Goal: Task Accomplishment & Management: Complete application form

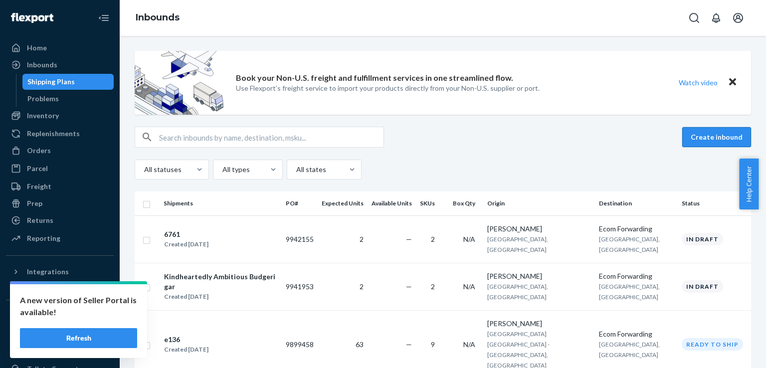
click at [731, 134] on button "Create inbound" at bounding box center [717, 137] width 69 height 20
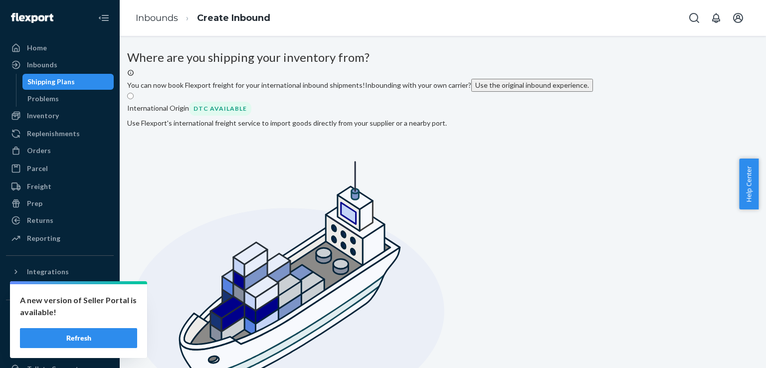
radio input "true"
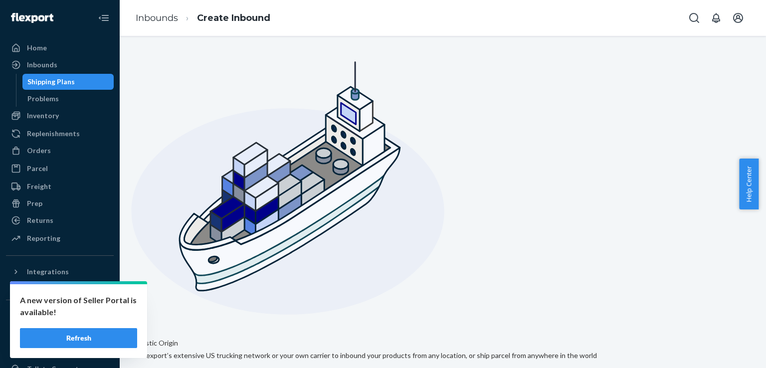
scroll to position [111, 0]
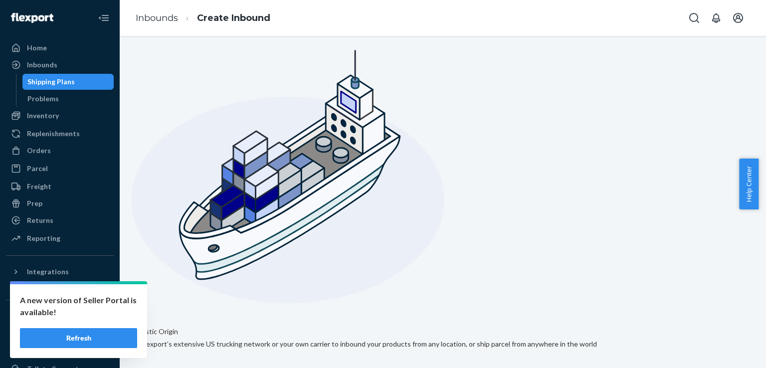
paste input "[PERSON_NAME]"
type input "[PERSON_NAME]"
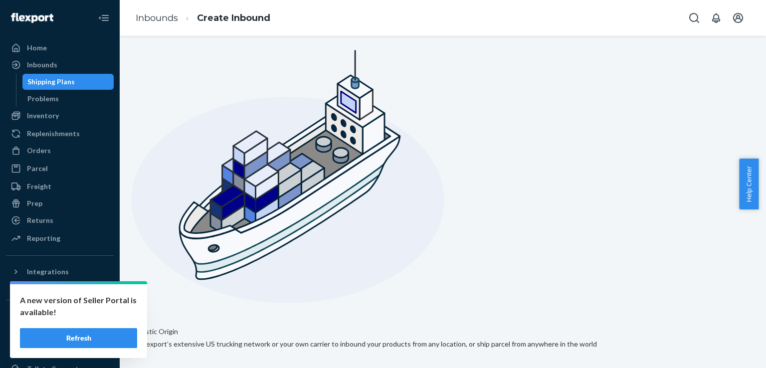
paste input "[STREET_ADDRESS]"
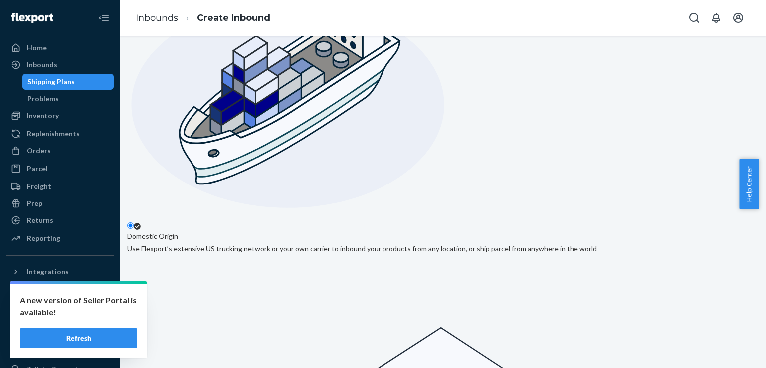
scroll to position [207, 0]
type input "[STREET_ADDRESS]"
paste input "02144"
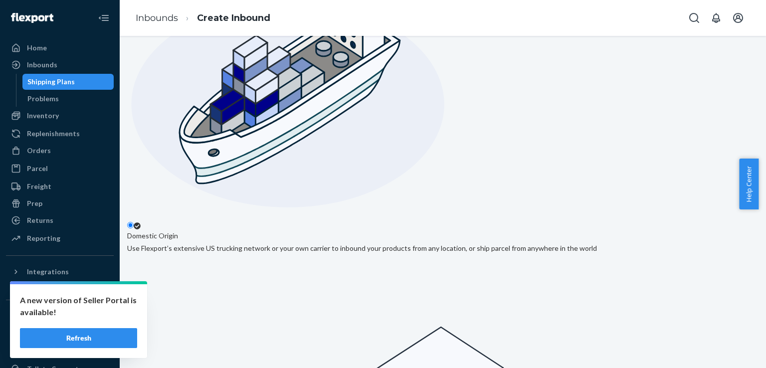
type input "02144"
type input "MA"
paste input "Somerville"
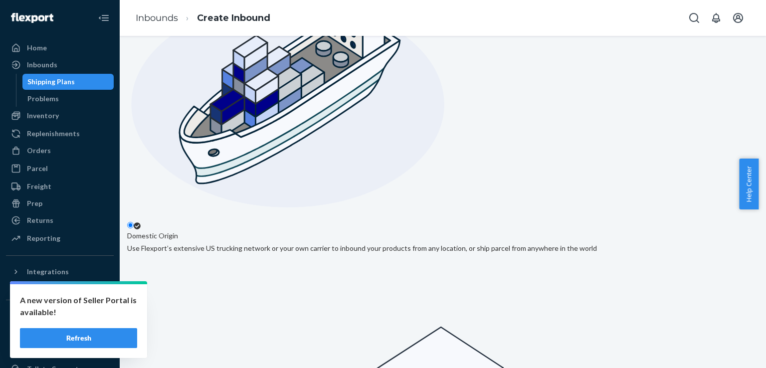
type input "Somerville"
type input "uni"
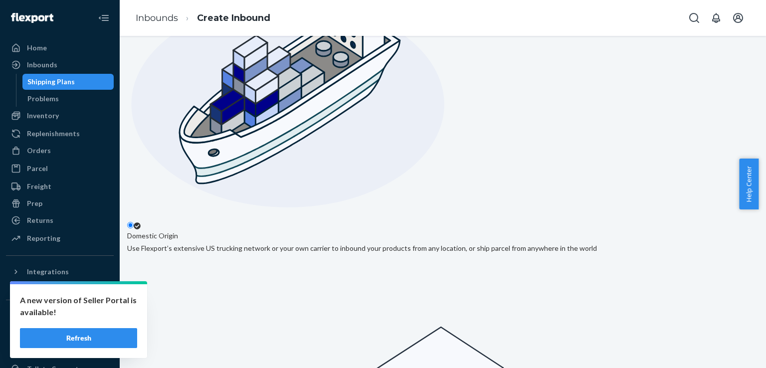
checkbox input "true"
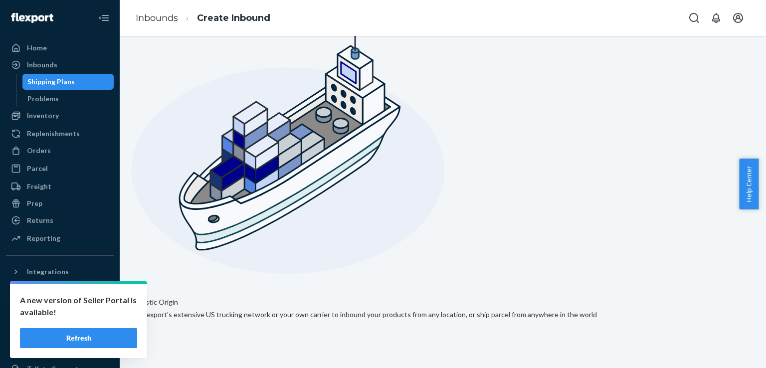
scroll to position [238, 0]
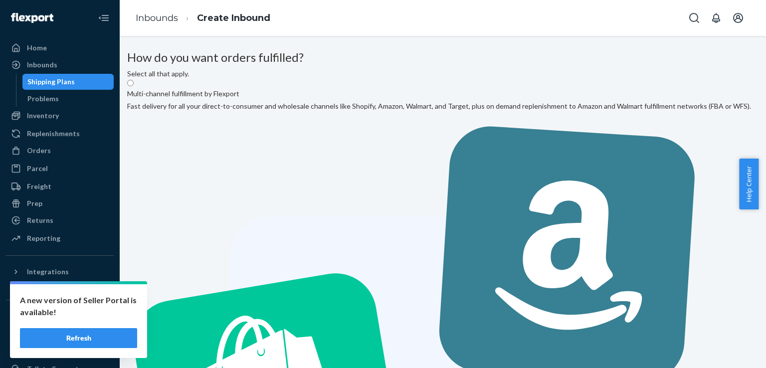
click at [134, 86] on input "Multi-channel fulfillment by Flexport Fast delivery for all your direct-to-cons…" at bounding box center [130, 83] width 6 height 6
radio input "true"
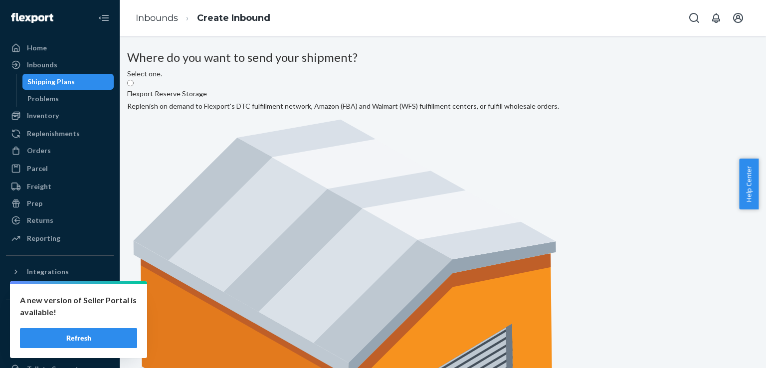
radio input "true"
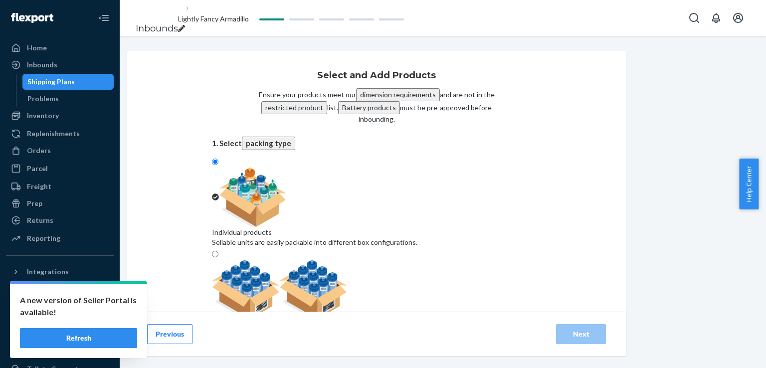
scroll to position [34, 0]
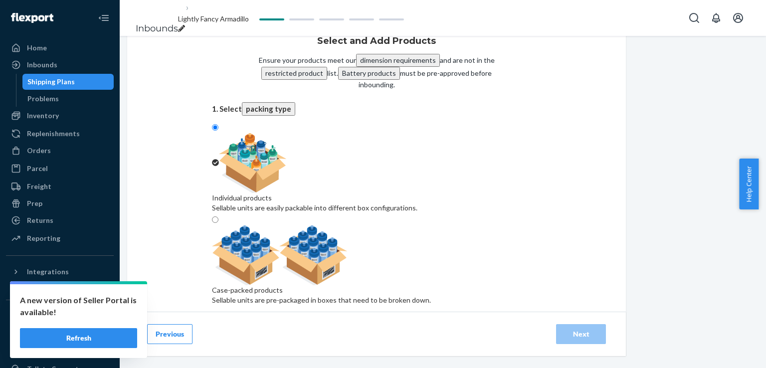
paste input "Violetta-XL-1"
type input "Violetta-XL-1"
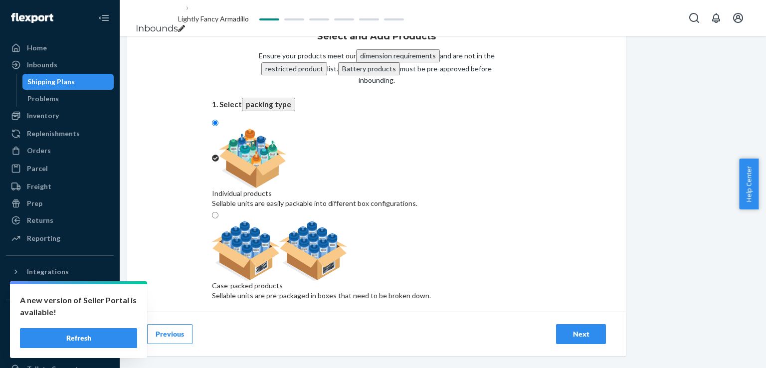
scroll to position [122, 0]
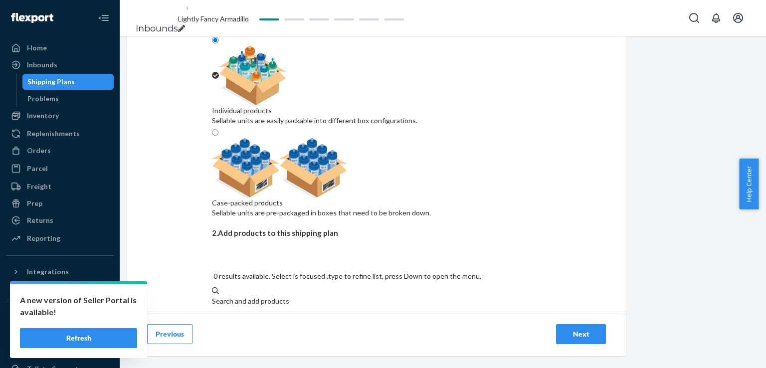
paste input "Violetta-L-1"
type input "Violetta-L-1"
click at [389, 329] on div "Bodysuit «Violetta» (Large (L))" at bounding box center [376, 334] width 329 height 10
click at [249, 306] on input "Violetta-L-1" at bounding box center [230, 311] width 37 height 10
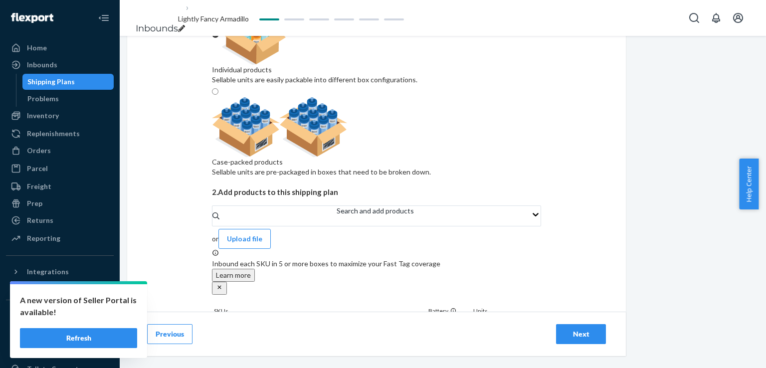
click at [598, 338] on div "Next" at bounding box center [581, 334] width 33 height 10
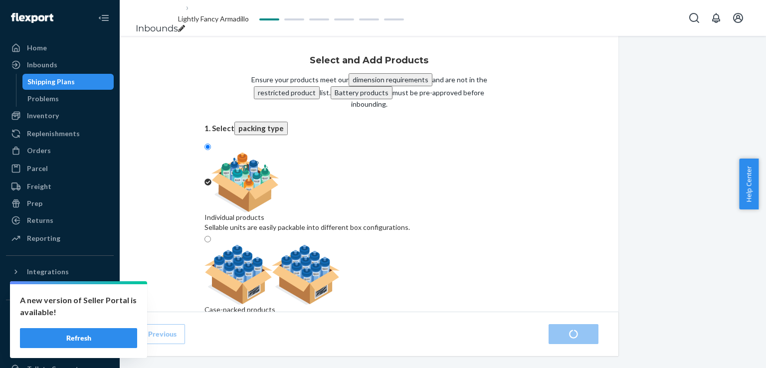
scroll to position [163, 0]
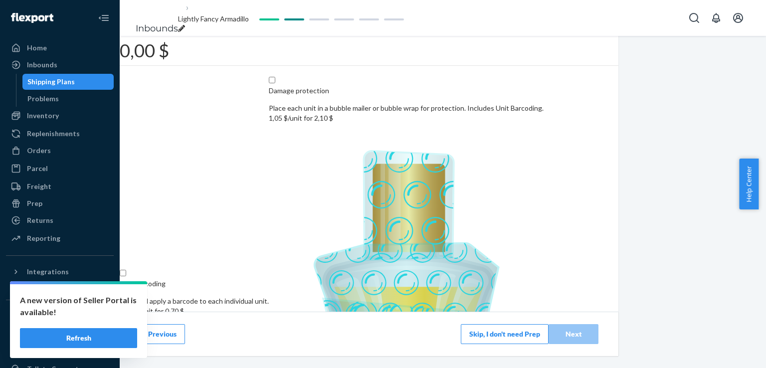
scroll to position [172, 0]
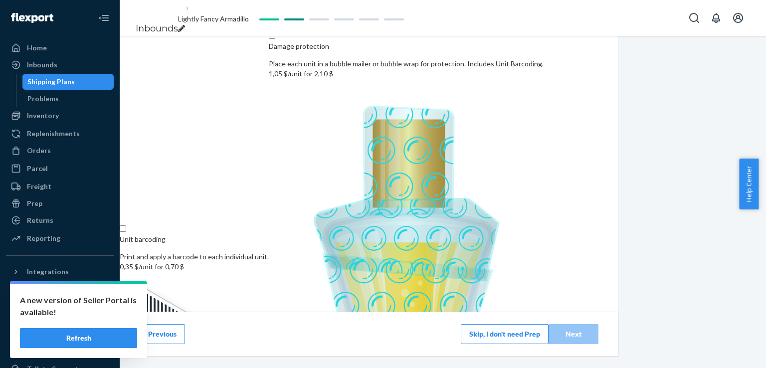
click at [549, 336] on button "Skip, I don't need Prep" at bounding box center [505, 334] width 88 height 20
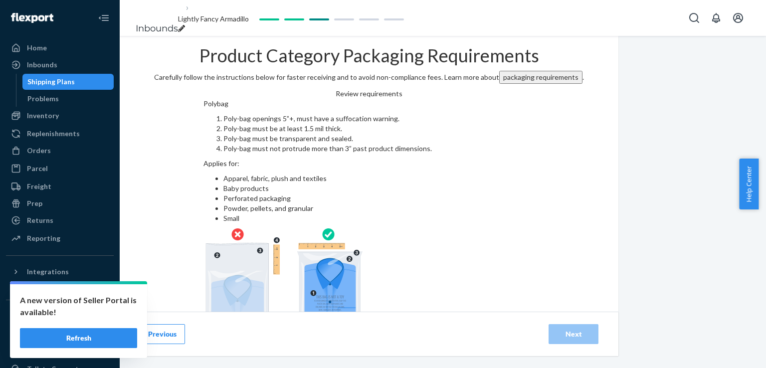
scroll to position [64, 0]
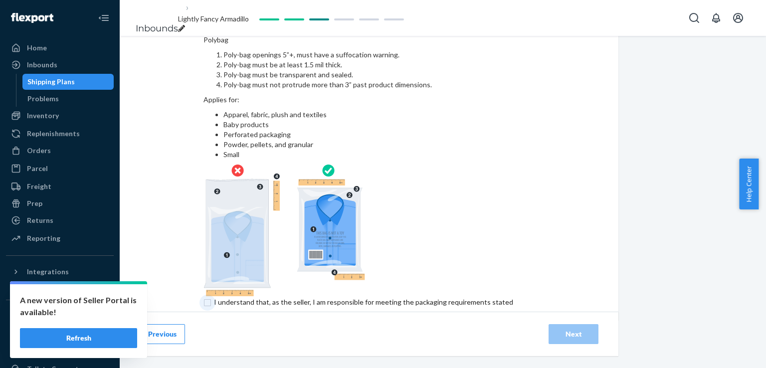
click at [380, 296] on input "checkbox" at bounding box center [370, 308] width 332 height 24
checkbox input "true"
click at [590, 329] on div "Next" at bounding box center [573, 334] width 33 height 10
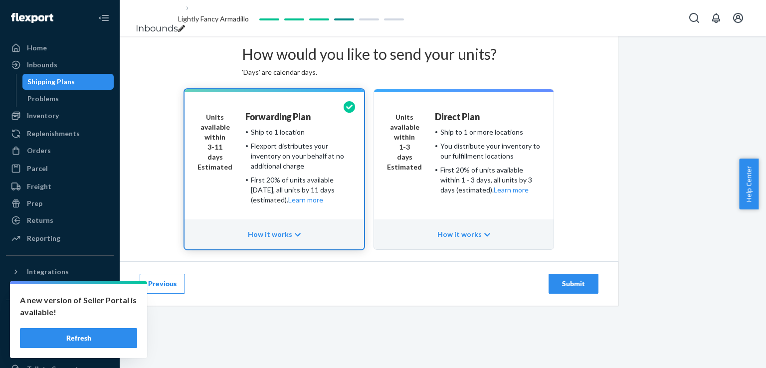
scroll to position [58, 0]
click at [599, 294] on button "Submit" at bounding box center [574, 284] width 50 height 20
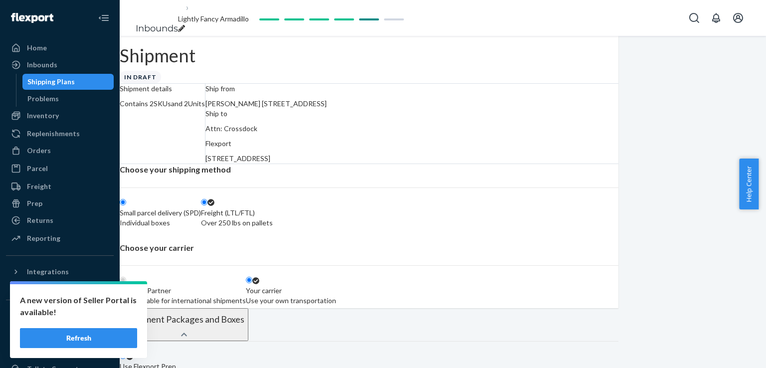
radio input "true"
radio input "false"
radio input "true"
radio input "false"
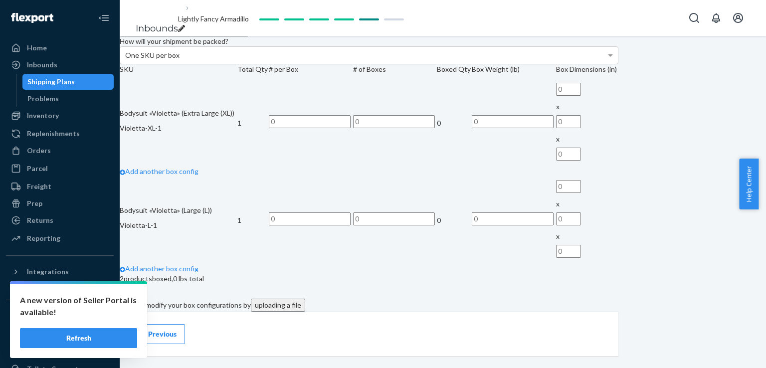
scroll to position [343, 0]
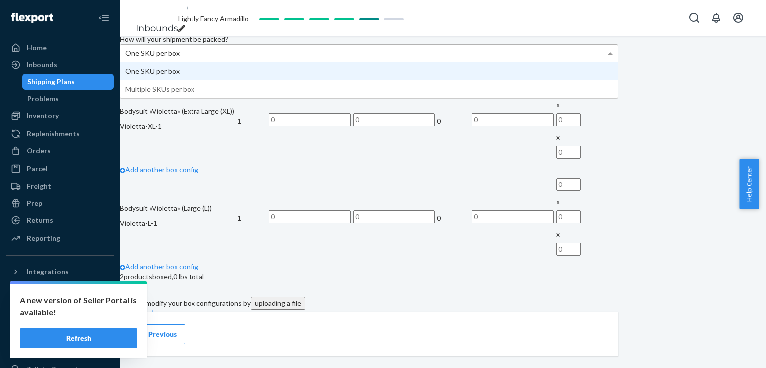
click at [425, 62] on div "One SKU per box" at bounding box center [369, 53] width 498 height 17
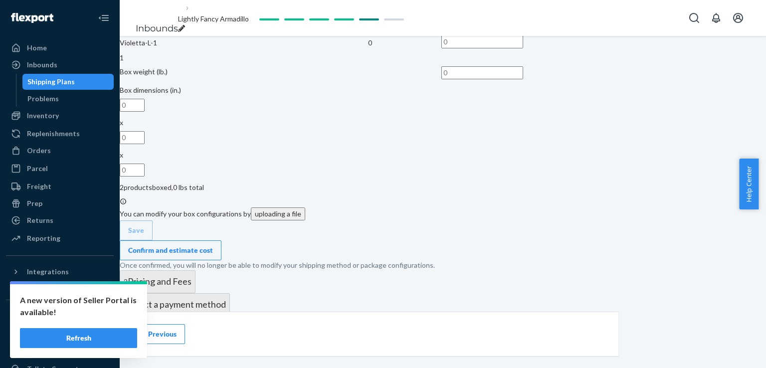
scroll to position [619, 0]
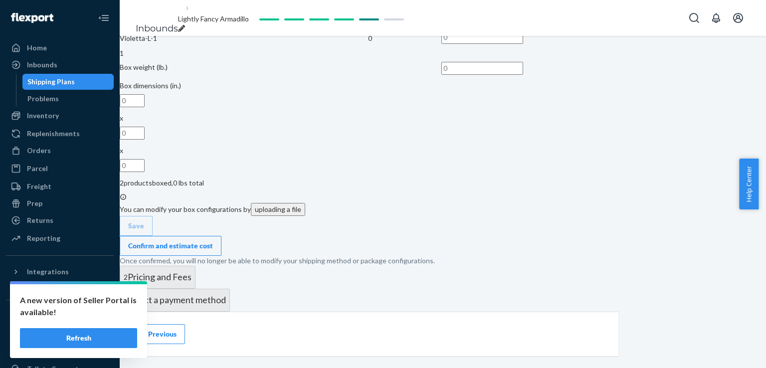
type input "1"
click at [523, 44] on input "text" at bounding box center [483, 37] width 82 height 13
type input "1"
click at [523, 75] on input "text" at bounding box center [483, 68] width 82 height 13
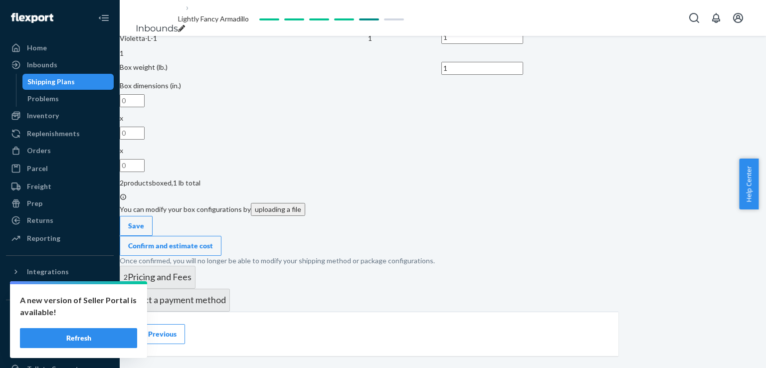
type input "1"
click at [145, 107] on input "text" at bounding box center [132, 100] width 25 height 13
type input "4"
click at [145, 140] on input "text" at bounding box center [132, 133] width 25 height 13
type input "4"
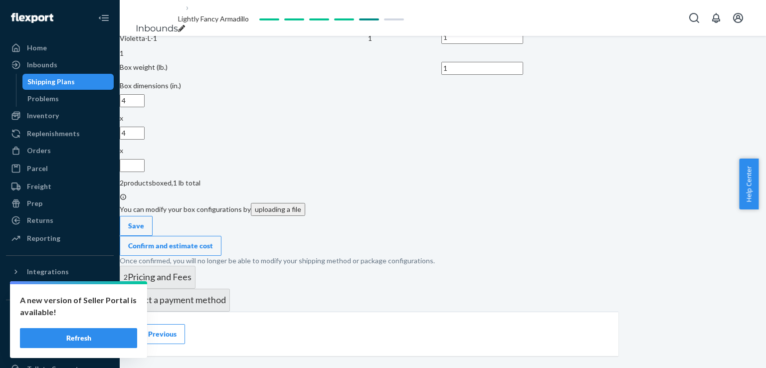
click at [145, 172] on input "text" at bounding box center [132, 165] width 25 height 13
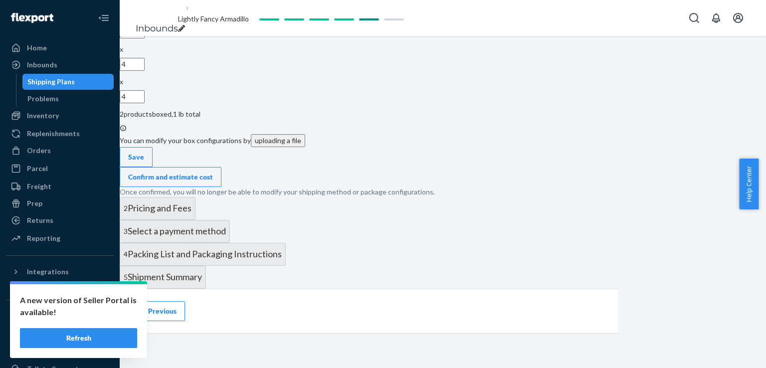
scroll to position [756, 0]
type input "4"
click at [144, 162] on div "Save" at bounding box center [136, 157] width 16 height 10
click at [213, 182] on div "Confirm and estimate cost" at bounding box center [170, 177] width 85 height 10
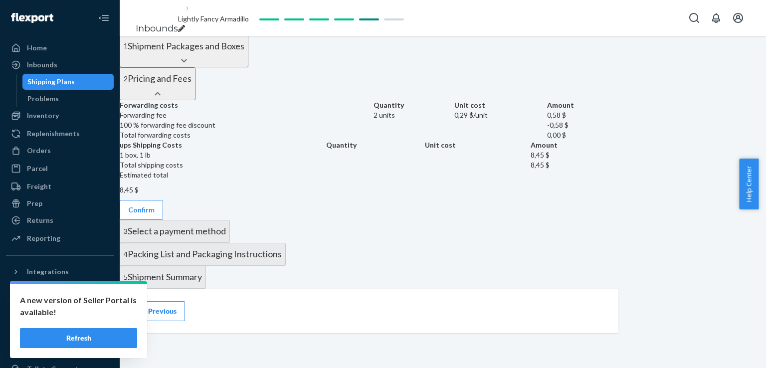
scroll to position [454, 0]
click at [163, 200] on button "Confirm" at bounding box center [141, 210] width 43 height 20
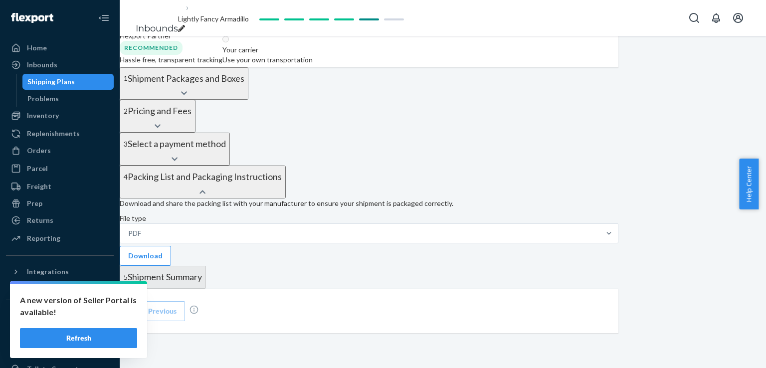
scroll to position [442, 0]
click at [171, 246] on button "Download" at bounding box center [145, 256] width 51 height 20
